Goal: Communication & Community: Answer question/provide support

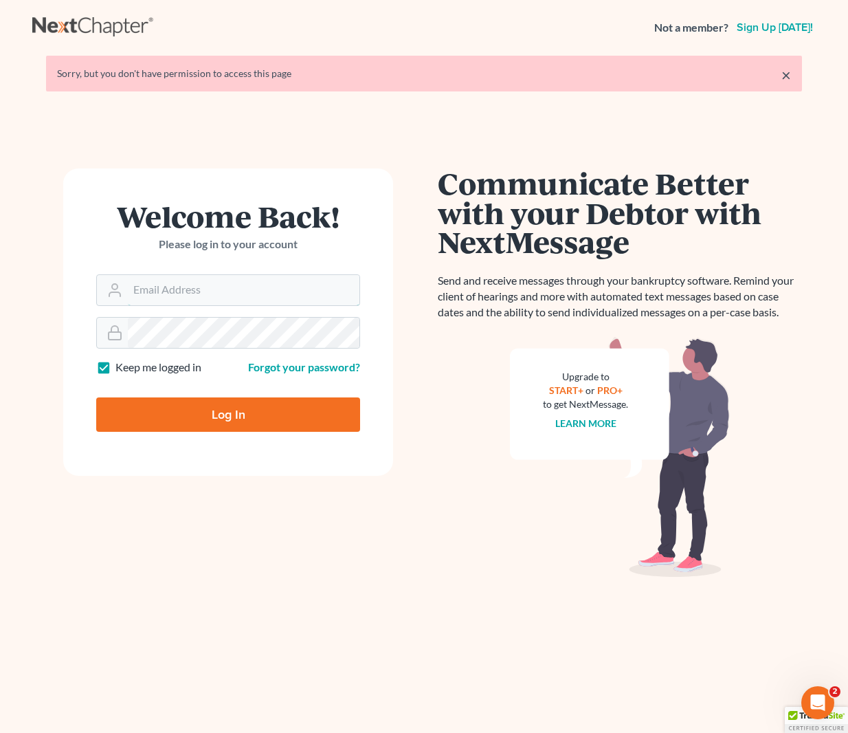
type input "[EMAIL_ADDRESS][DOMAIN_NAME]"
click at [258, 414] on input "Log In" at bounding box center [228, 414] width 264 height 34
type input "Thinking..."
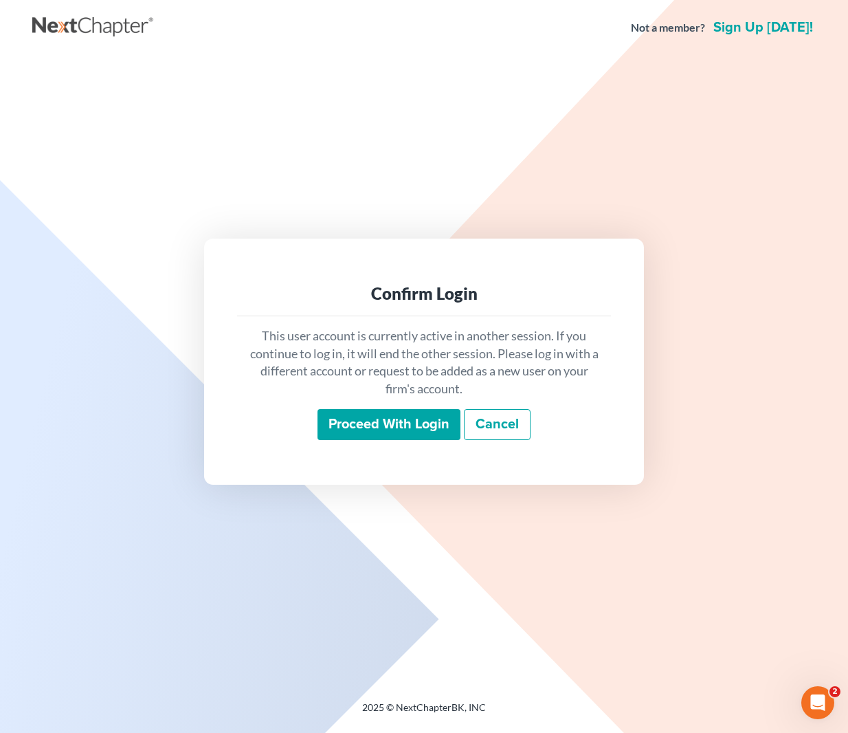
click at [370, 428] on input "Proceed with login" at bounding box center [389, 425] width 143 height 32
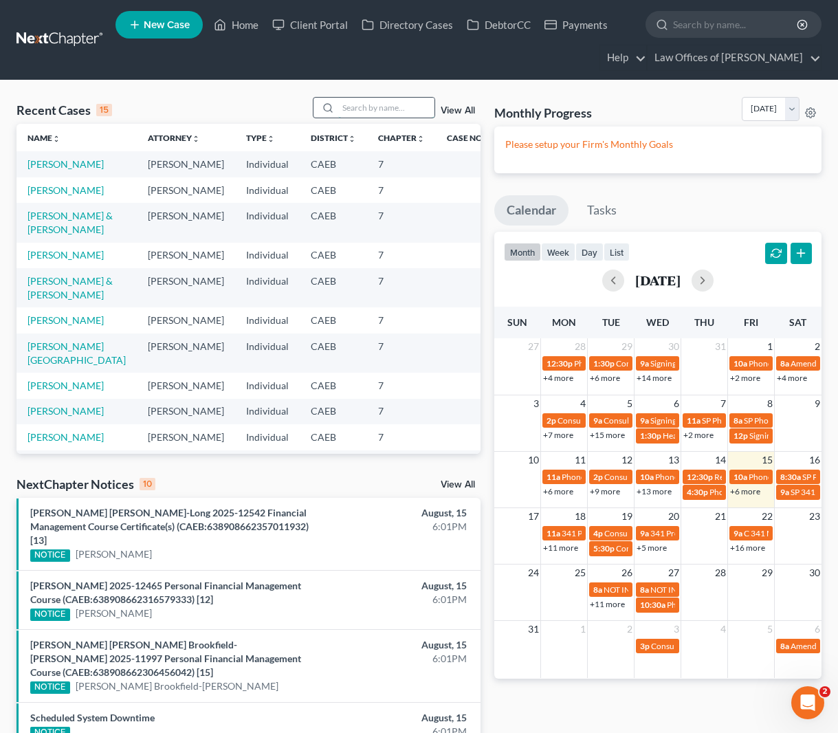
click at [367, 104] on input "search" at bounding box center [386, 108] width 96 height 20
click at [403, 110] on input "Apresa" at bounding box center [386, 108] width 96 height 20
click at [399, 111] on input "Apresa" at bounding box center [386, 108] width 96 height 20
type input "A"
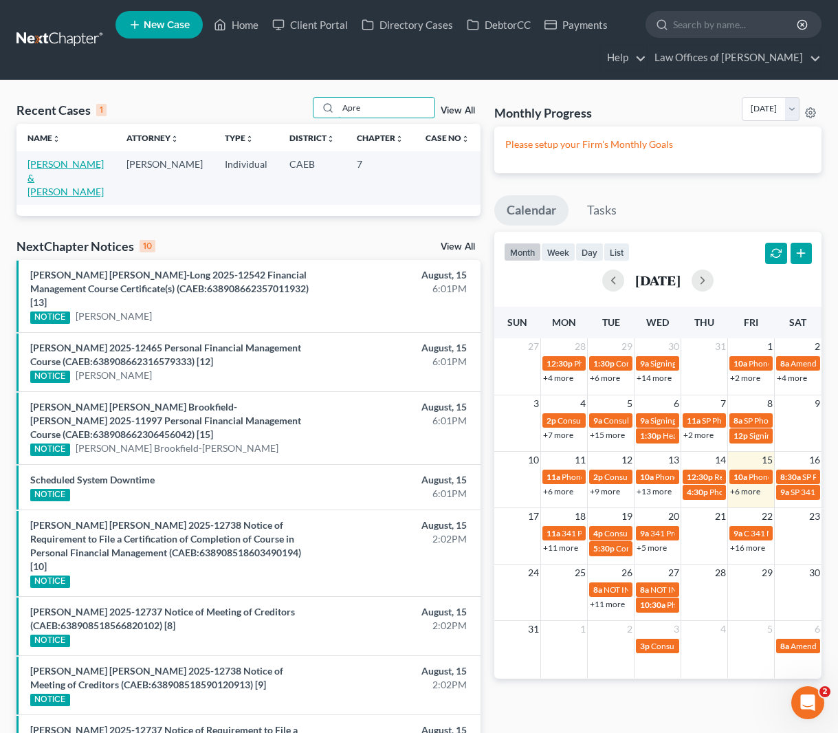
type input "Apre"
click at [80, 163] on link "Apresa, Andrew & Claudia" at bounding box center [65, 177] width 76 height 39
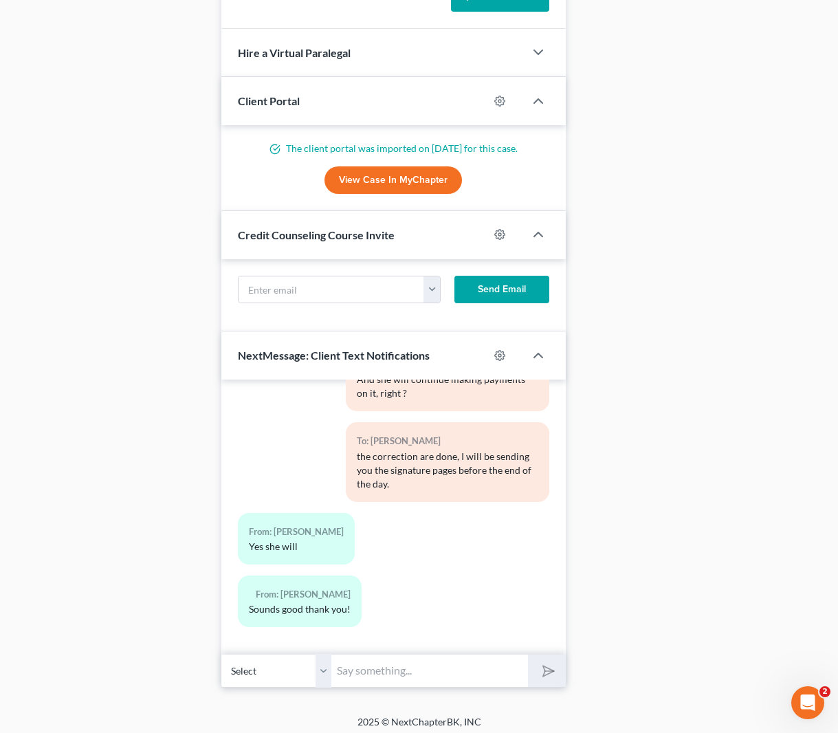
scroll to position [1456, 0]
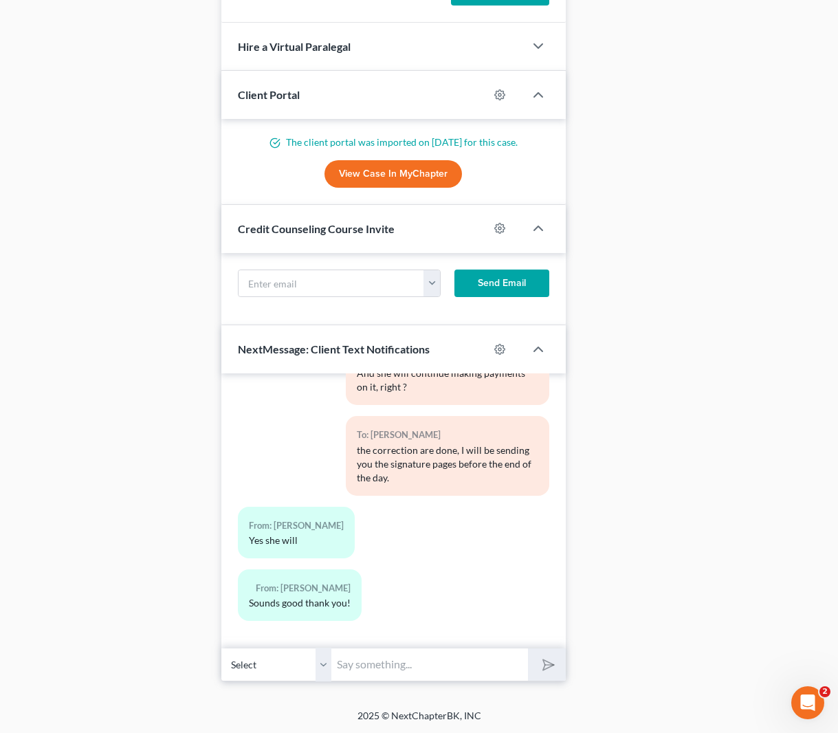
click at [392, 666] on input "text" at bounding box center [429, 664] width 197 height 34
type input "Hi. Just wanted to let you know that we just emailed you the signature pages."
click at [528, 648] on button "submit" at bounding box center [547, 664] width 38 height 32
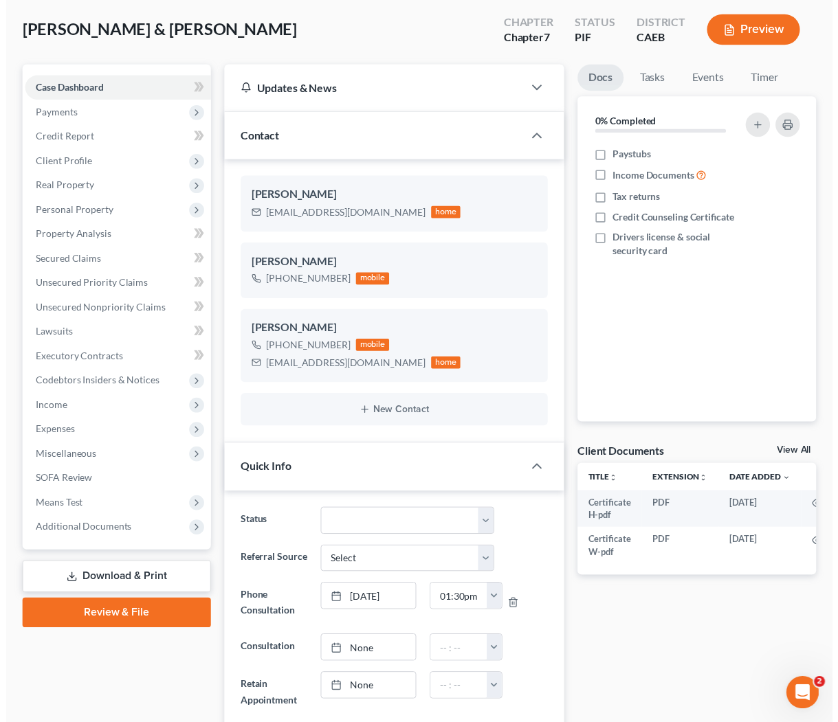
scroll to position [0, 0]
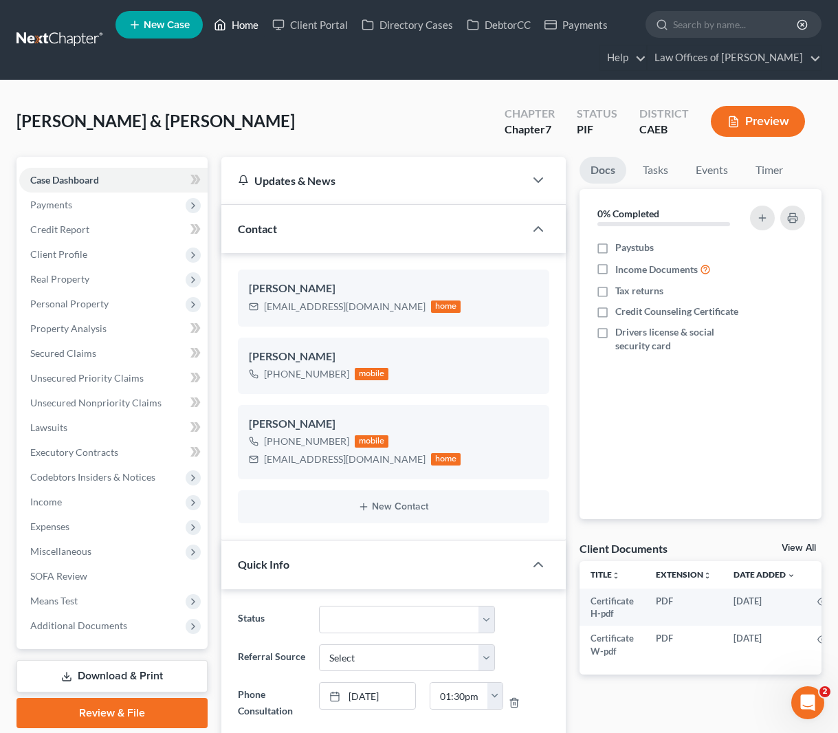
click at [252, 24] on link "Home" at bounding box center [236, 24] width 58 height 25
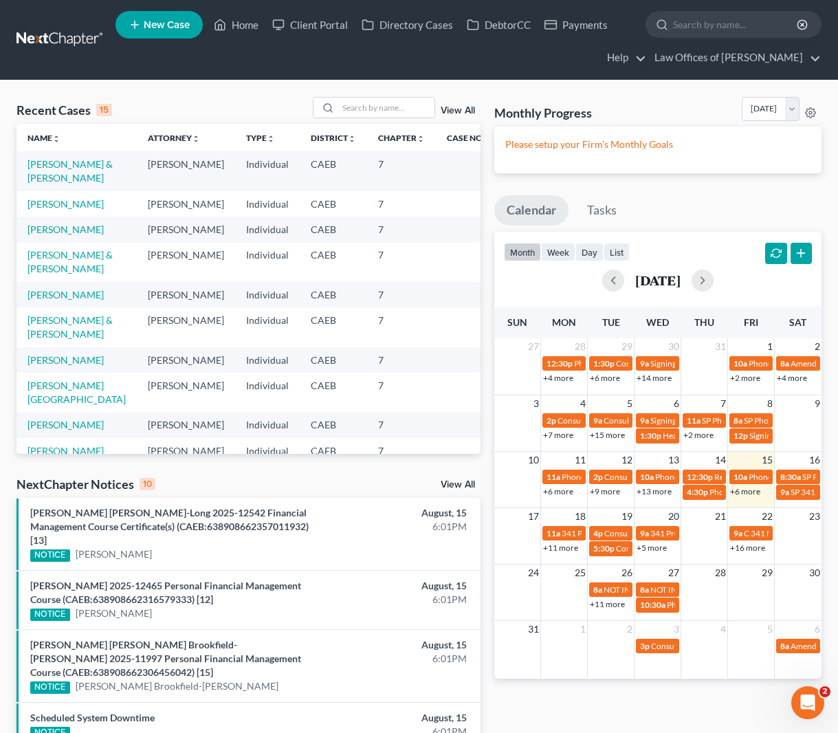
click at [745, 493] on link "+6 more" at bounding box center [745, 491] width 30 height 10
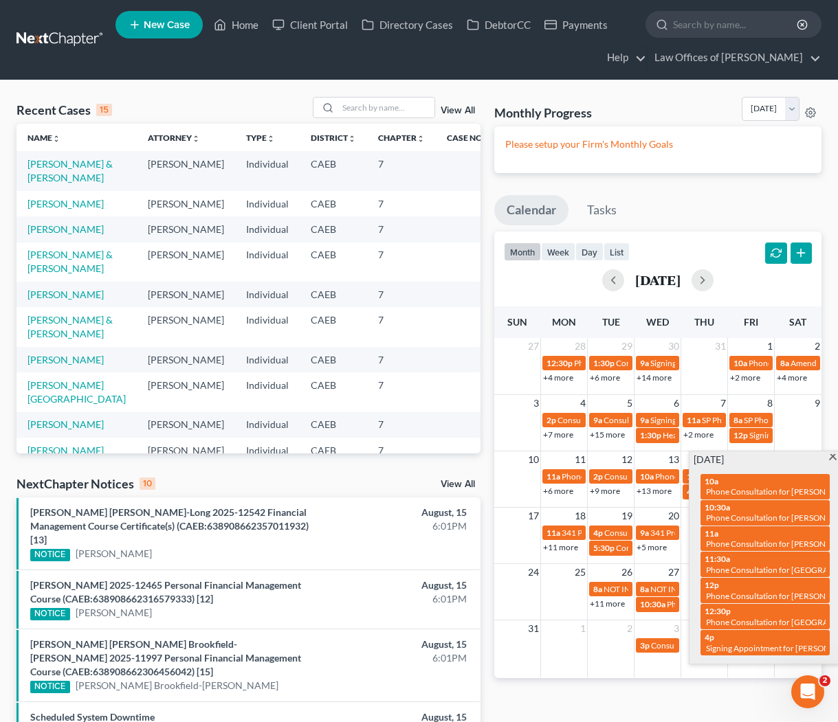
click at [829, 456] on span at bounding box center [833, 458] width 10 height 9
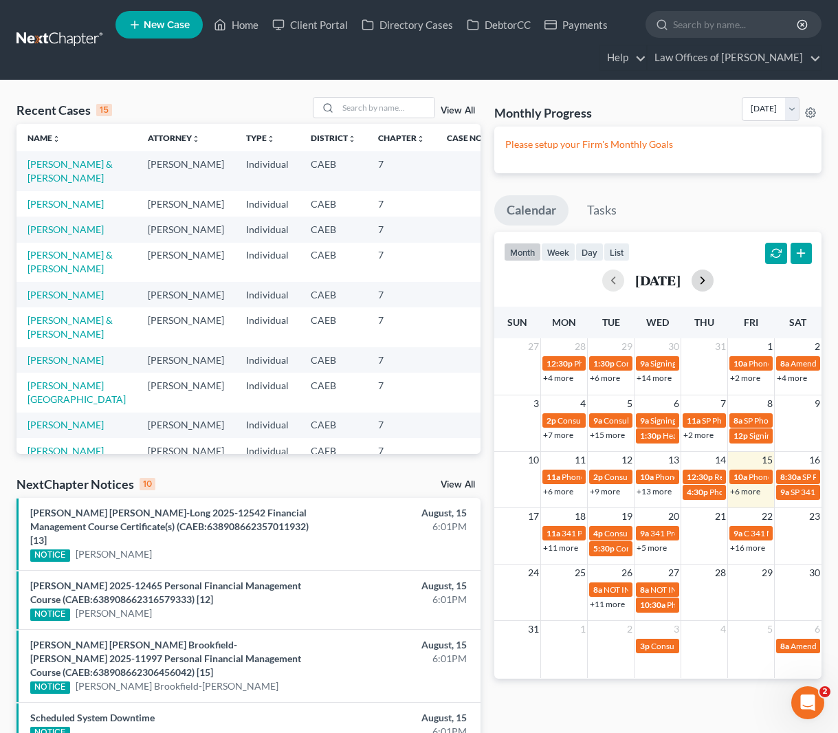
click at [713, 282] on button "button" at bounding box center [702, 280] width 22 height 22
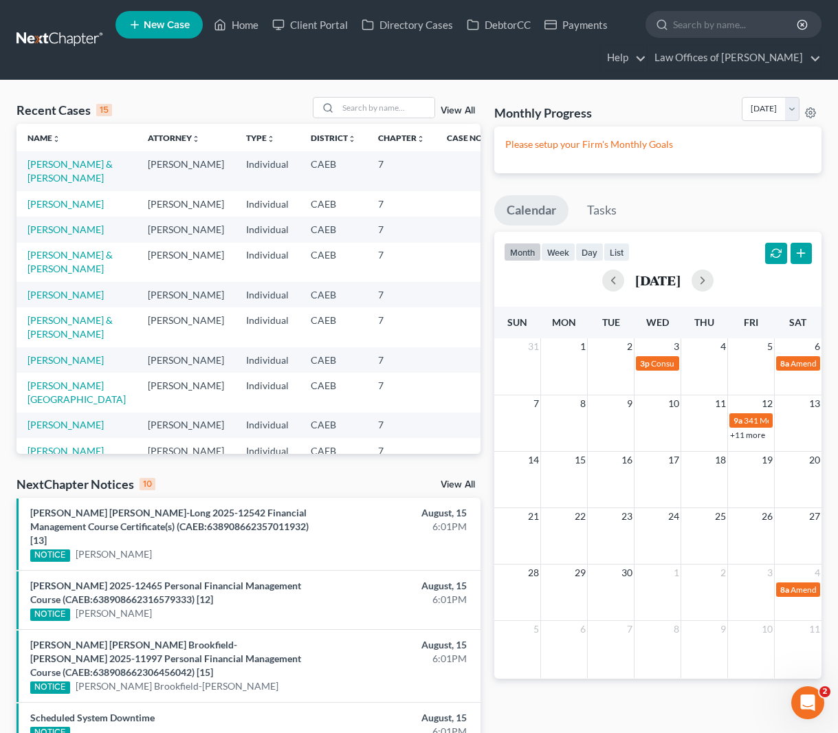
click at [741, 436] on link "+11 more" at bounding box center [747, 435] width 35 height 10
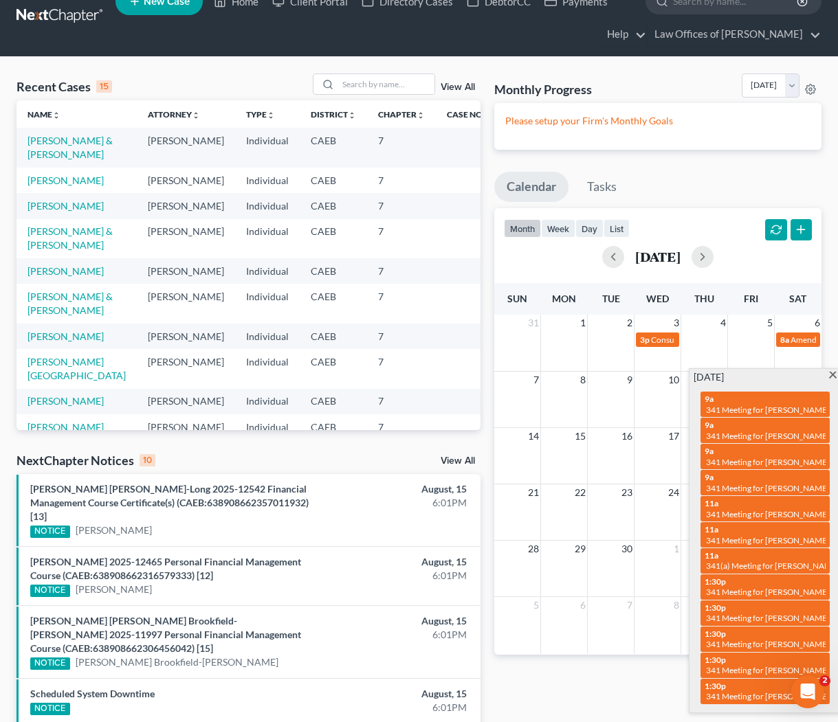
scroll to position [69, 0]
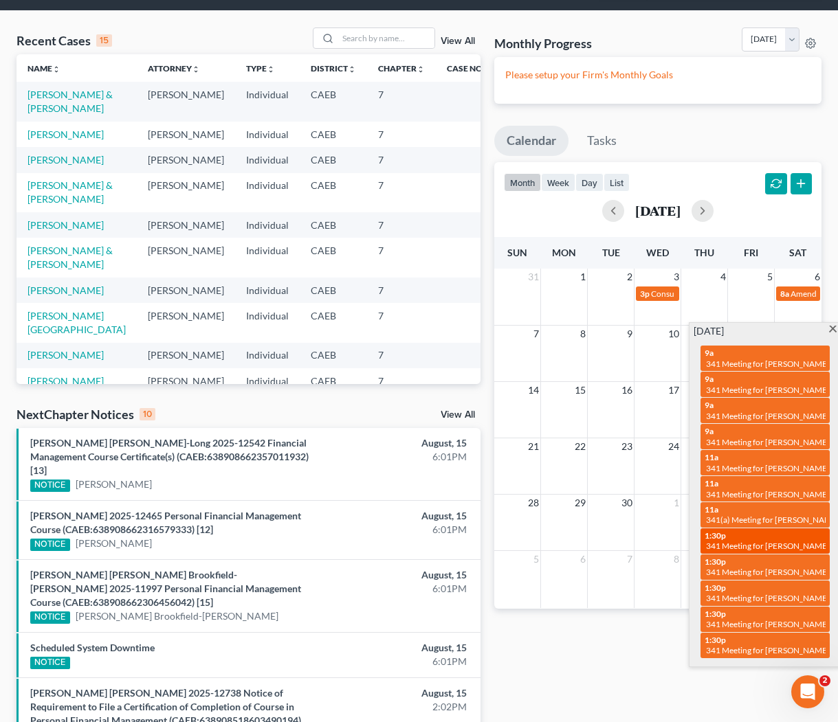
click at [748, 531] on div "1:30p 341 Meeting for Christian John Sinnott" at bounding box center [764, 541] width 121 height 21
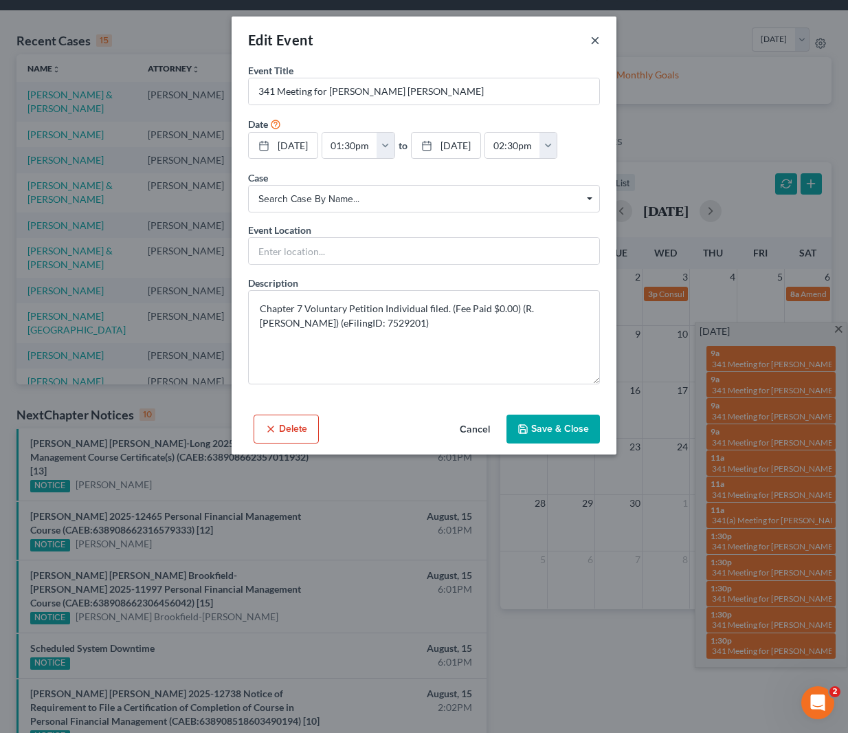
click at [597, 39] on button "×" at bounding box center [595, 40] width 10 height 16
